Goal: Entertainment & Leisure: Consume media (video, audio)

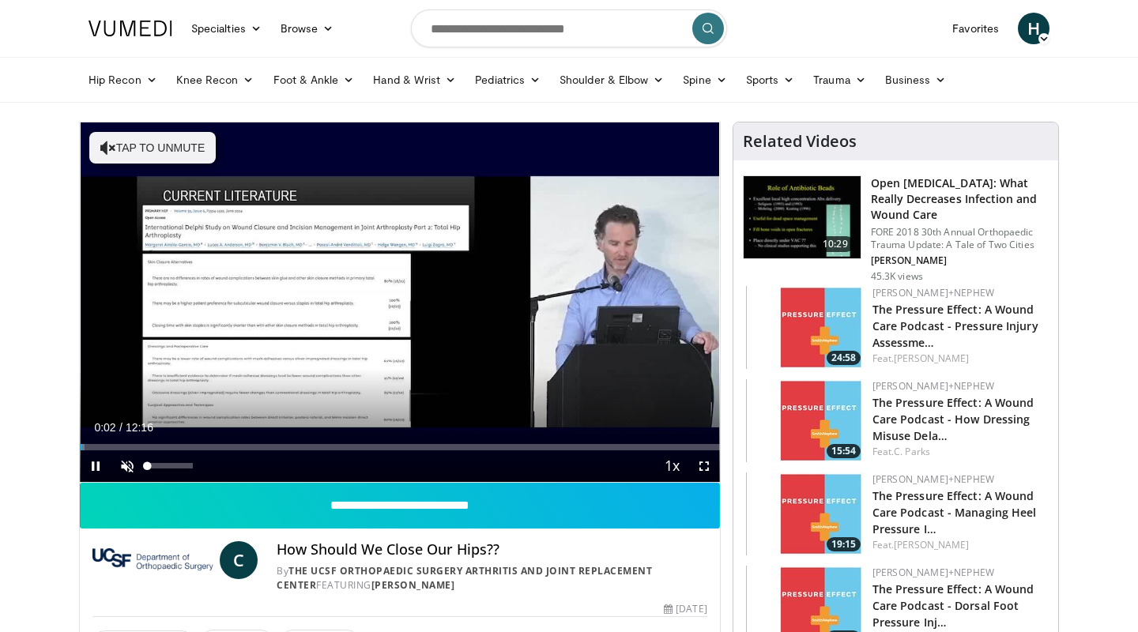
click at [129, 464] on span "Video Player" at bounding box center [127, 467] width 32 height 32
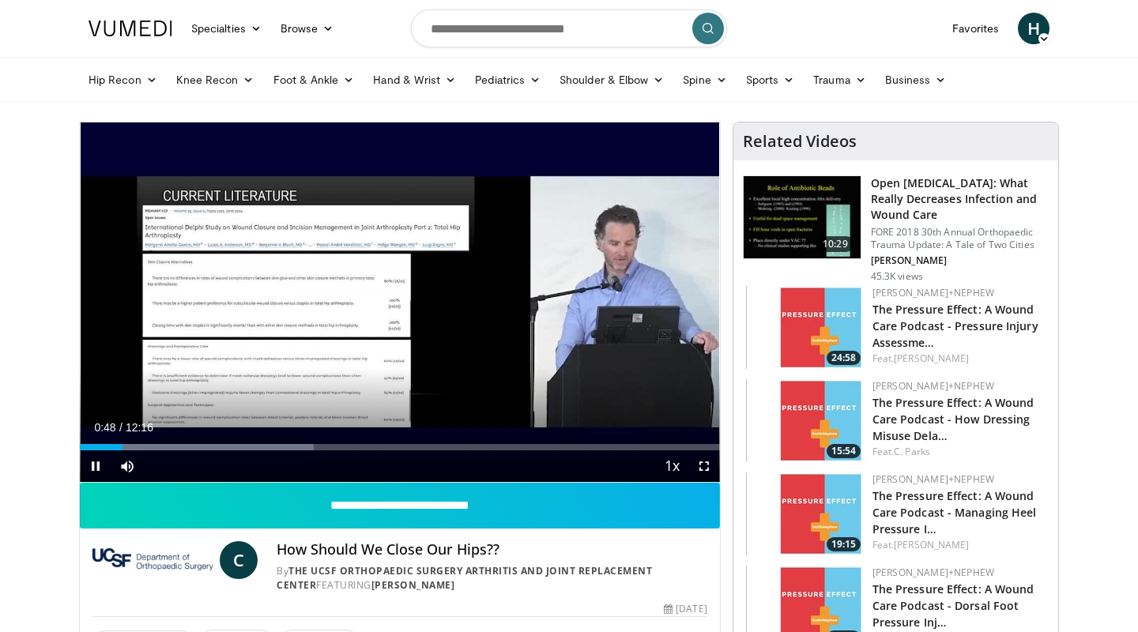
click at [703, 466] on span "Video Player" at bounding box center [704, 467] width 32 height 32
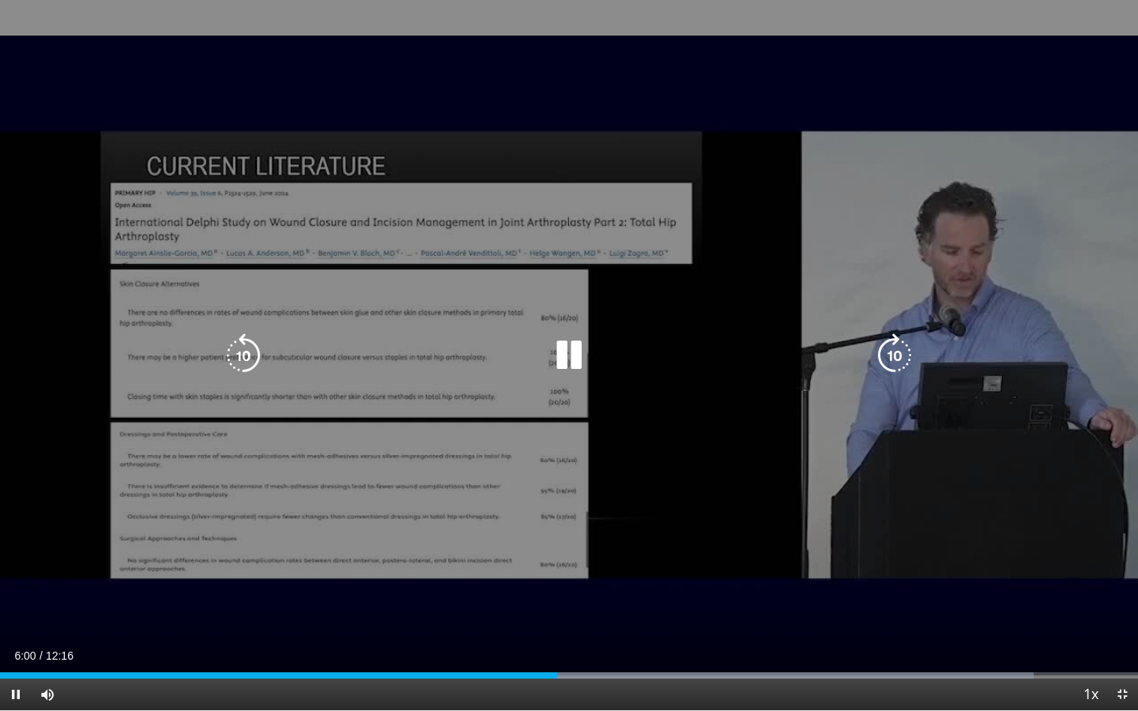
click at [580, 353] on icon "Video Player" at bounding box center [569, 356] width 44 height 44
click at [570, 356] on icon "Video Player" at bounding box center [569, 356] width 44 height 44
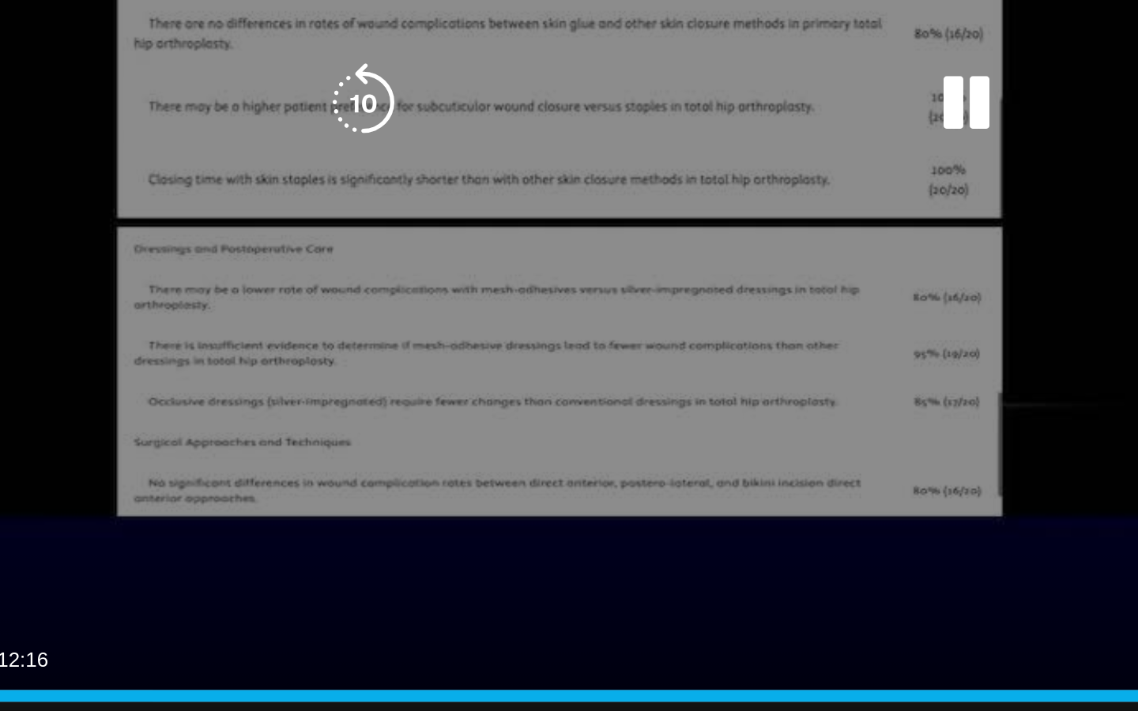
scroll to position [20, 0]
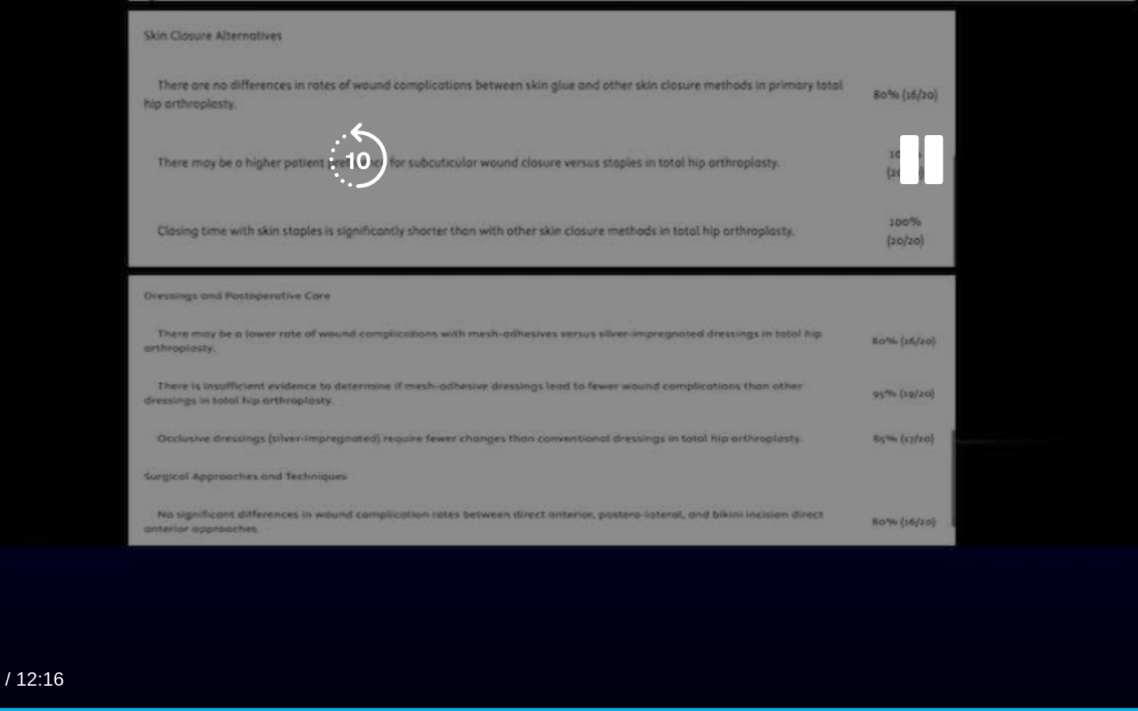
click at [547, 334] on icon "Video Player" at bounding box center [569, 356] width 44 height 44
